Goal: Communication & Community: Ask a question

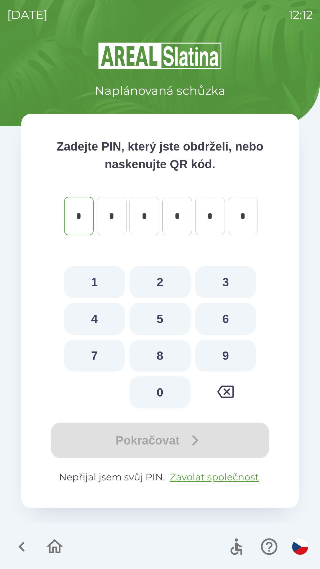
click at [155, 439] on div "Pokračovat" at bounding box center [160, 440] width 230 height 36
click at [168, 441] on div "Pokračovat" at bounding box center [160, 440] width 230 height 36
click at [193, 476] on button "Zavolat společnost" at bounding box center [214, 477] width 94 height 14
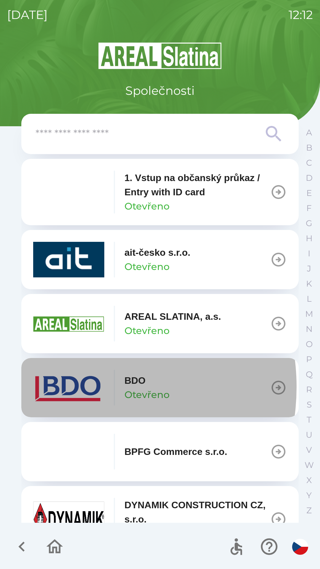
click at [78, 387] on img "button" at bounding box center [68, 388] width 71 height 36
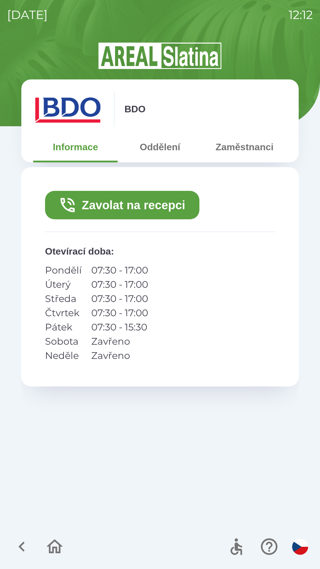
click at [149, 206] on button "Zavolat na recepci" at bounding box center [122, 205] width 154 height 28
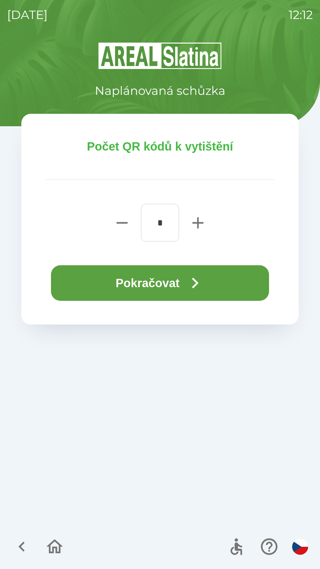
click at [154, 288] on button "Pokračovat" at bounding box center [160, 283] width 218 height 36
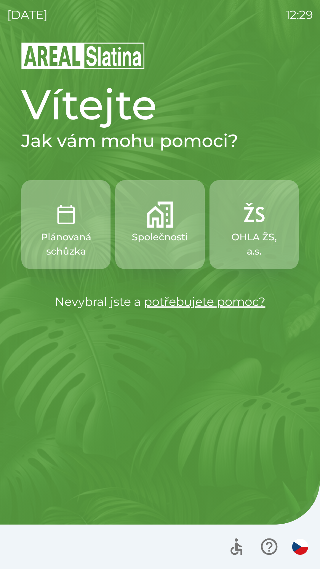
click at [251, 237] on p "OHLA ŽS, a.s." at bounding box center [254, 244] width 61 height 28
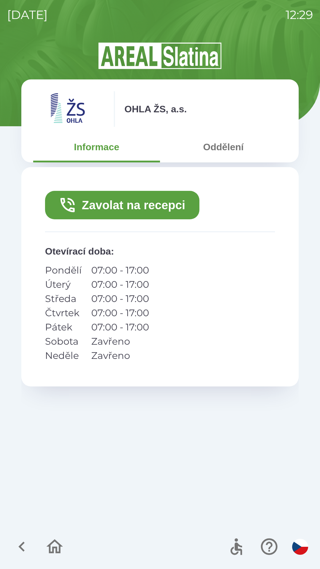
click at [137, 205] on button "Zavolat na recepci" at bounding box center [122, 205] width 154 height 28
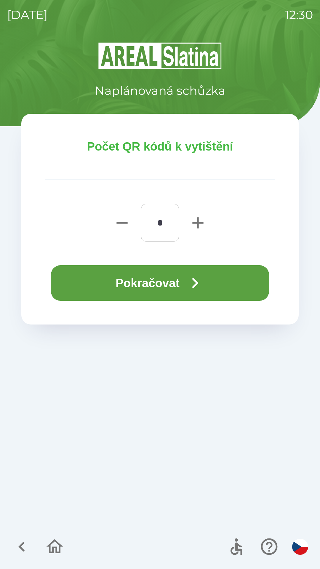
click at [156, 283] on button "Pokračovat" at bounding box center [160, 283] width 218 height 36
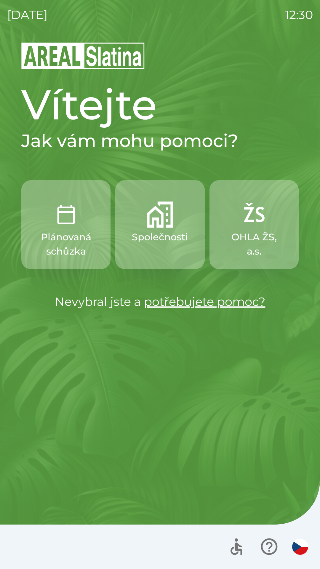
click at [160, 255] on button "Společnosti" at bounding box center [159, 224] width 89 height 89
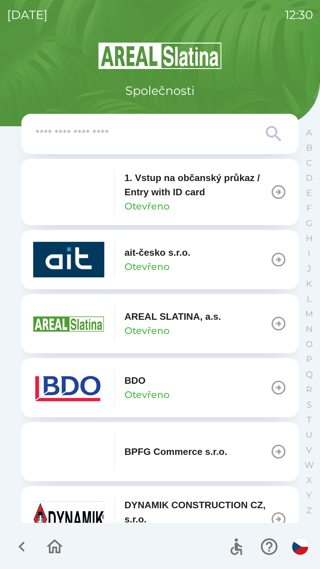
click at [84, 138] on input "text" at bounding box center [148, 134] width 225 height 16
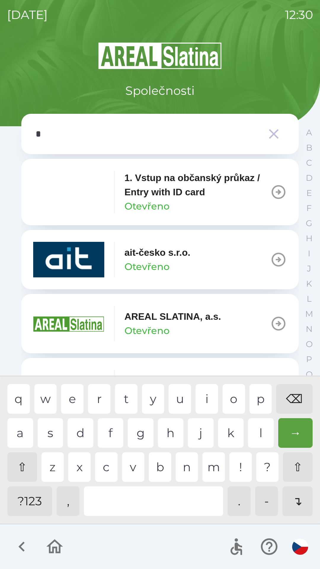
click at [52, 433] on div "s" at bounding box center [51, 433] width 26 height 30
type input "**"
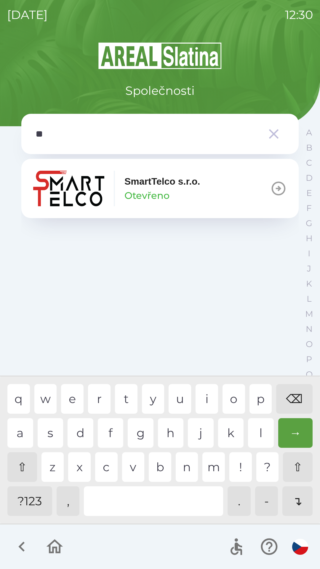
click at [212, 466] on div "m" at bounding box center [213, 467] width 23 height 30
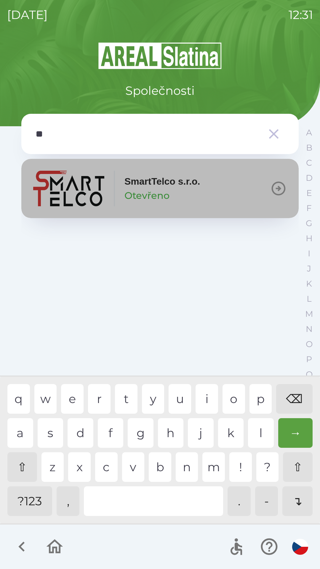
click at [109, 192] on div "SmartTelco s.r.o. Otevřeno" at bounding box center [116, 189] width 167 height 36
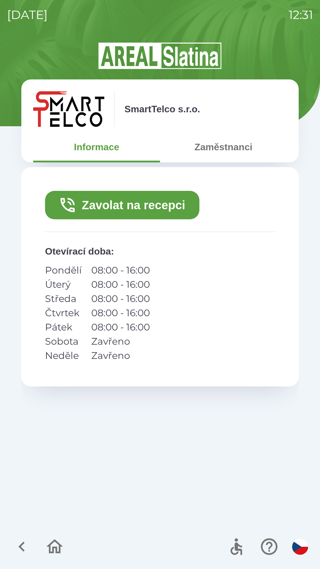
click at [84, 210] on button "Zavolat na recepci" at bounding box center [122, 205] width 154 height 28
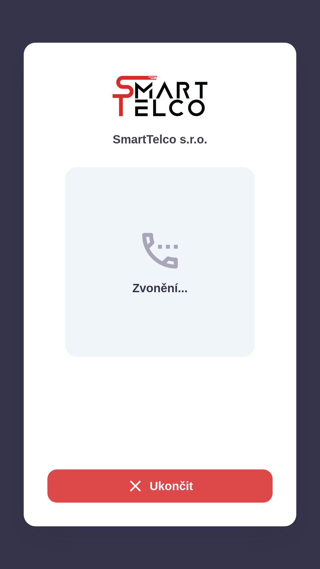
click at [132, 484] on icon "button" at bounding box center [135, 485] width 11 height 11
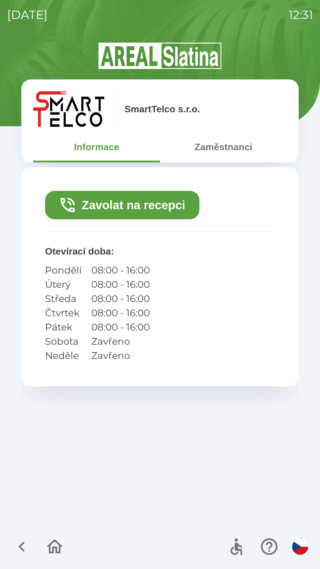
click at [229, 152] on button "Zaměstnanci" at bounding box center [223, 146] width 127 height 21
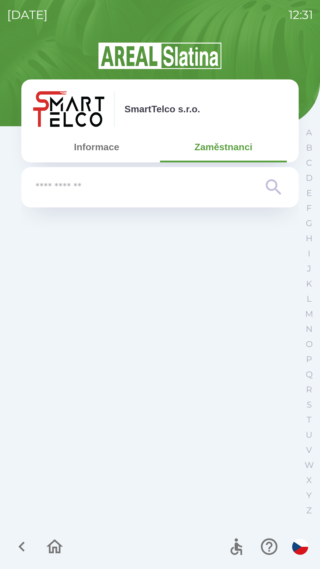
click at [95, 192] on input "text" at bounding box center [148, 187] width 225 height 16
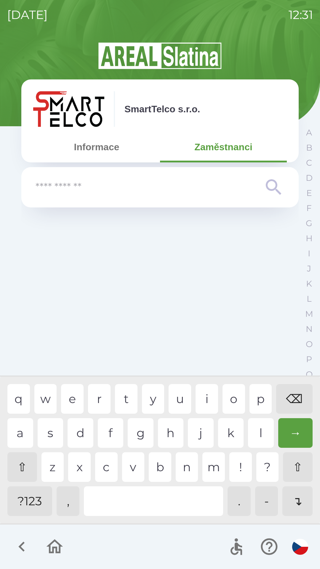
click at [101, 153] on button "Informace" at bounding box center [96, 146] width 127 height 21
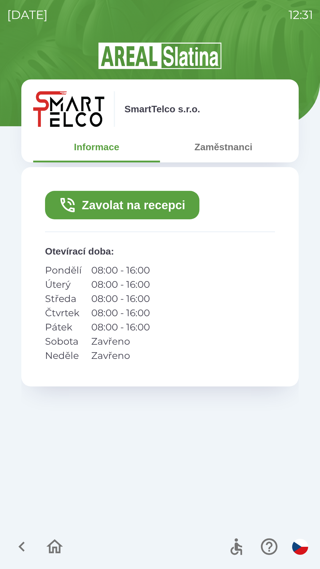
click at [149, 206] on button "Zavolat na recepci" at bounding box center [122, 205] width 154 height 28
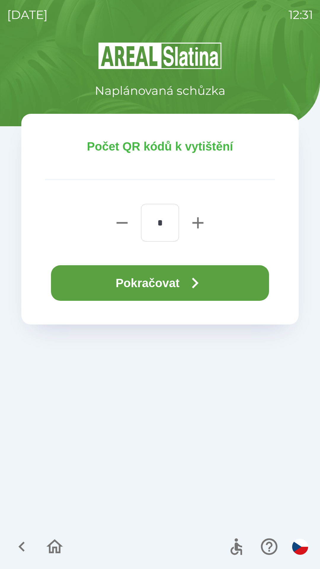
click at [175, 284] on button "Pokračovat" at bounding box center [160, 283] width 218 height 36
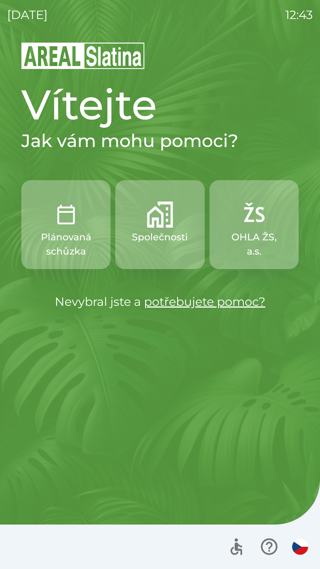
click at [72, 227] on img "button" at bounding box center [66, 214] width 26 height 26
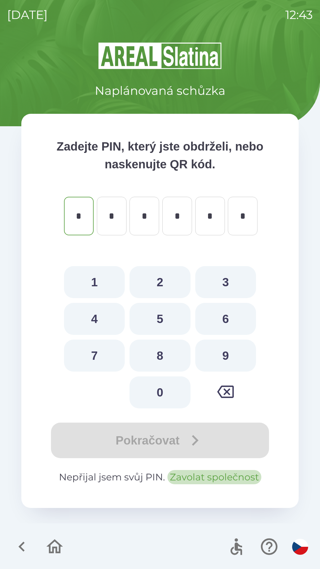
click at [197, 481] on button "Zavolat společnost" at bounding box center [214, 477] width 94 height 14
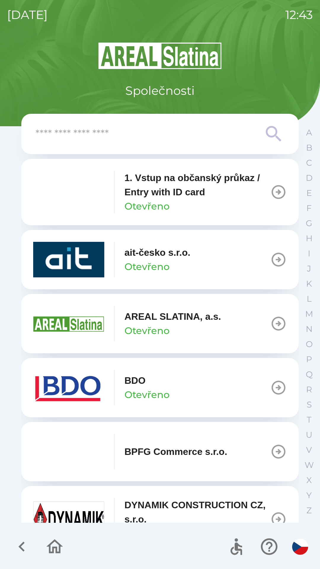
click at [67, 391] on img "button" at bounding box center [68, 388] width 71 height 36
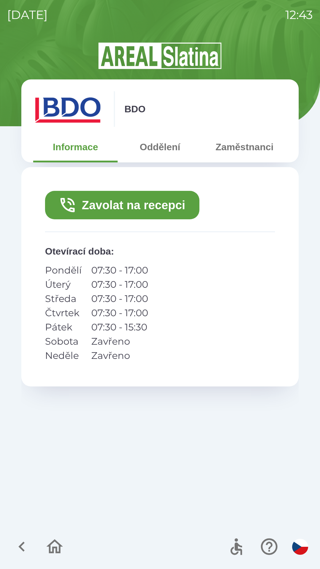
click at [118, 200] on button "Zavolat na recepci" at bounding box center [122, 205] width 154 height 28
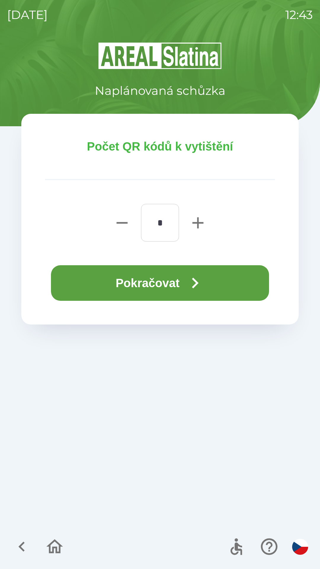
click at [156, 286] on button "Pokračovat" at bounding box center [160, 283] width 218 height 36
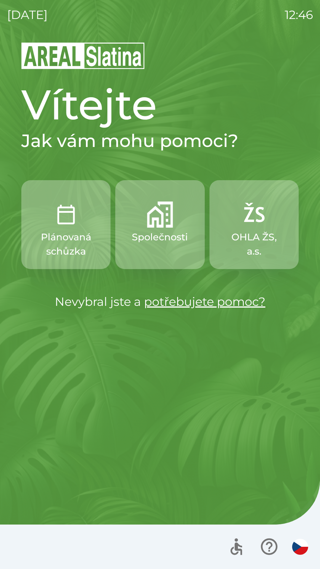
click at [167, 229] on button "Společnosti" at bounding box center [159, 224] width 89 height 89
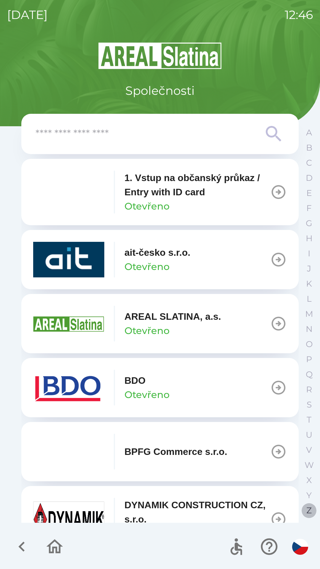
click at [308, 509] on p "Z" at bounding box center [308, 510] width 5 height 10
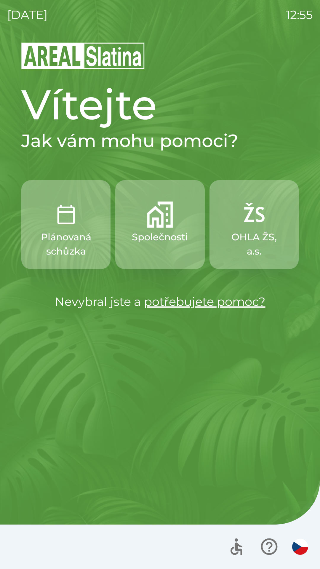
click at [253, 222] on img "button" at bounding box center [254, 214] width 26 height 26
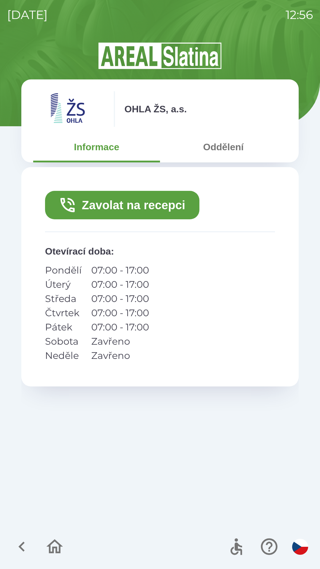
click at [126, 204] on button "Zavolat na recepci" at bounding box center [122, 205] width 154 height 28
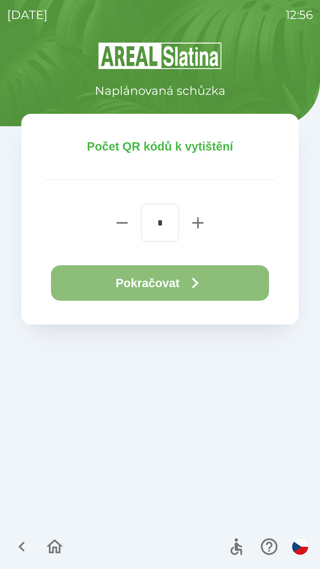
click at [155, 283] on button "Pokračovat" at bounding box center [160, 283] width 218 height 36
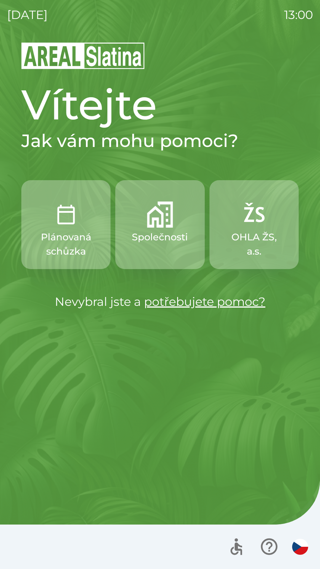
click at [160, 242] on p "Společnosti" at bounding box center [160, 237] width 56 height 14
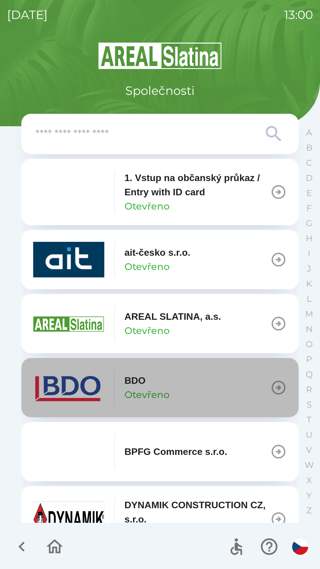
click at [229, 388] on button "BDO Otevřeno" at bounding box center [159, 387] width 277 height 59
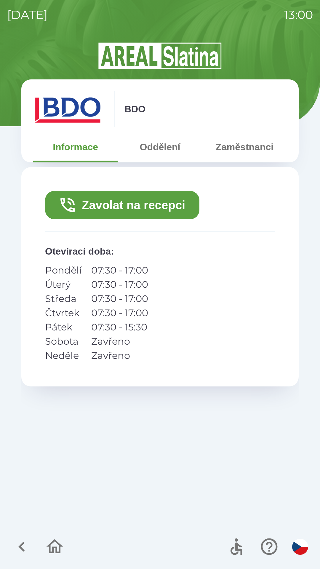
click at [161, 209] on button "Zavolat na recepci" at bounding box center [122, 205] width 154 height 28
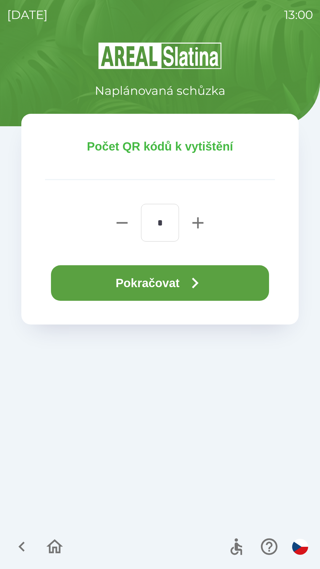
click at [196, 277] on icon "button" at bounding box center [194, 282] width 21 height 21
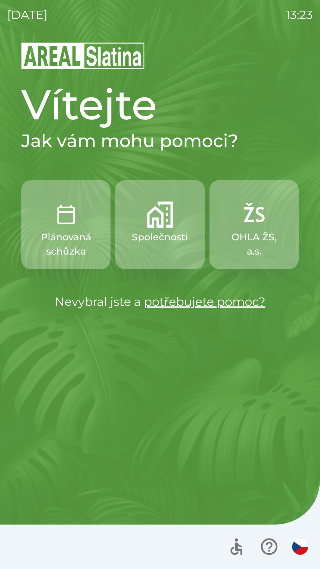
click at [168, 253] on button "Společnosti" at bounding box center [159, 224] width 89 height 89
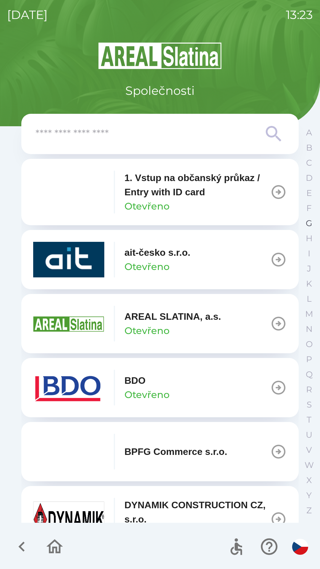
click at [307, 228] on p "G" at bounding box center [309, 223] width 7 height 10
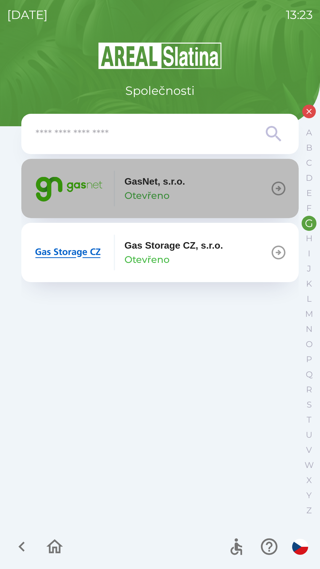
click at [162, 193] on p "Otevřeno" at bounding box center [146, 195] width 45 height 14
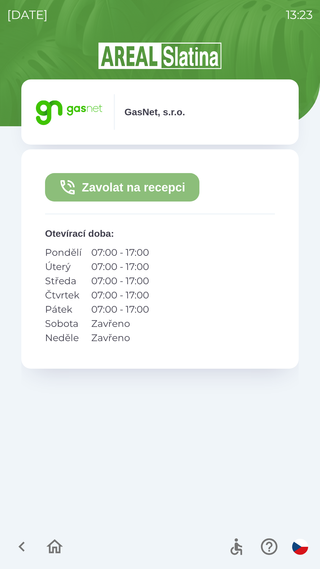
click at [173, 186] on button "Zavolat na recepci" at bounding box center [122, 187] width 154 height 28
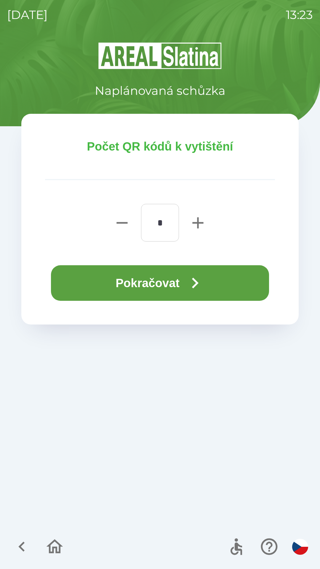
click at [198, 223] on icon "button" at bounding box center [197, 222] width 11 height 11
type input "*"
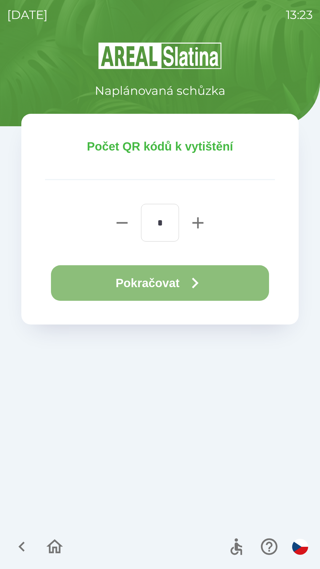
click at [197, 278] on icon "button" at bounding box center [194, 282] width 21 height 21
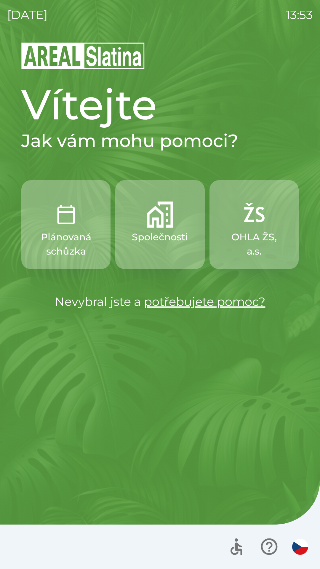
click at [163, 233] on p "Společnosti" at bounding box center [160, 237] width 56 height 14
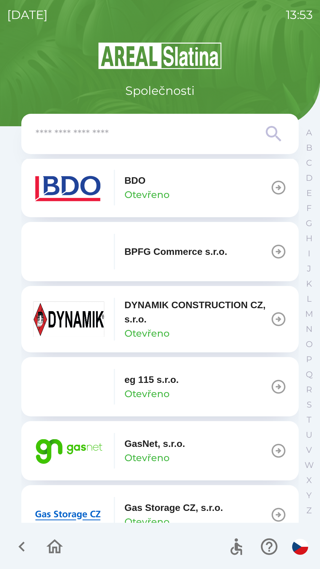
scroll to position [201, 0]
click at [156, 451] on p "Otevřeno" at bounding box center [146, 457] width 45 height 14
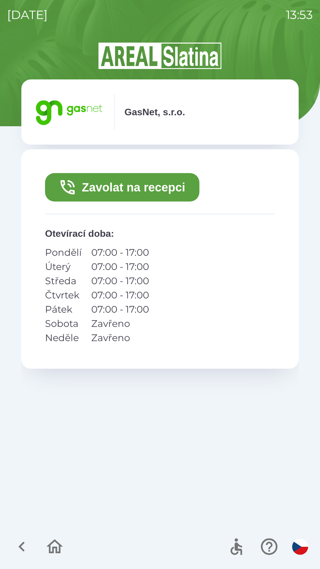
click at [167, 185] on button "Zavolat na recepci" at bounding box center [122, 187] width 154 height 28
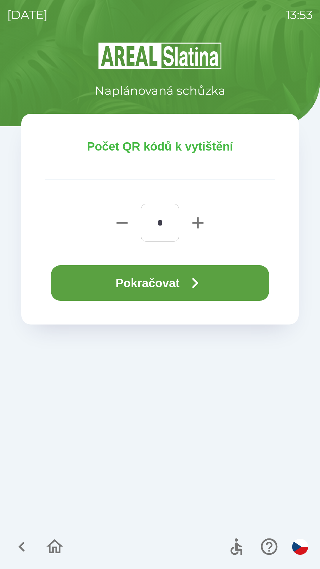
click at [137, 283] on button "Pokračovat" at bounding box center [160, 283] width 218 height 36
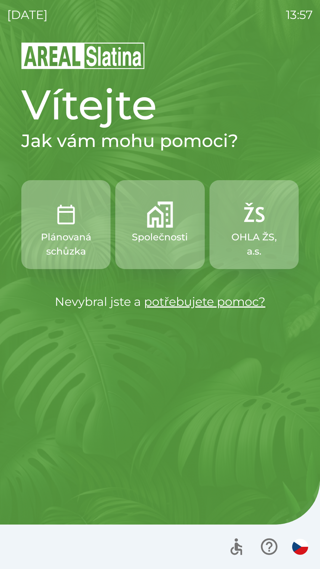
click at [320, 148] on div "[DATE] 13:57 Vítejte Jak vám mohu pomoci? Plánovaná schůzka Společnosti OHLA ŽS…" at bounding box center [160, 284] width 320 height 569
click at [309, 554] on div at bounding box center [267, 546] width 87 height 25
